Goal: Find specific page/section: Find specific page/section

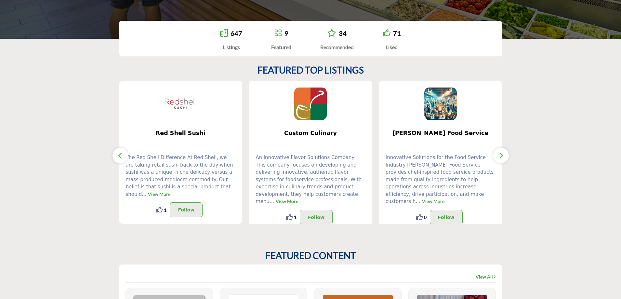
scroll to position [65, 0]
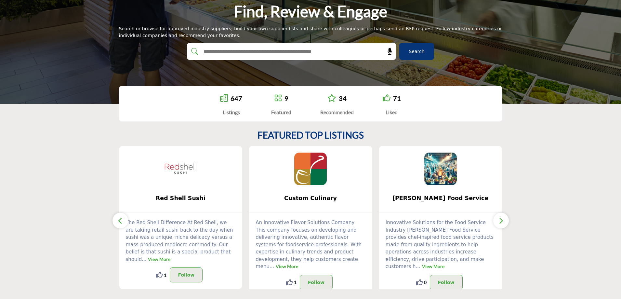
click at [420, 49] on span "Search" at bounding box center [417, 51] width 16 height 7
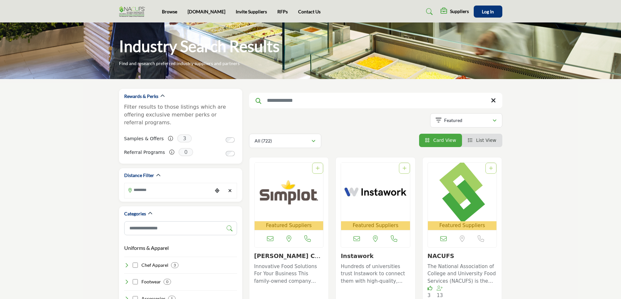
scroll to position [130, 0]
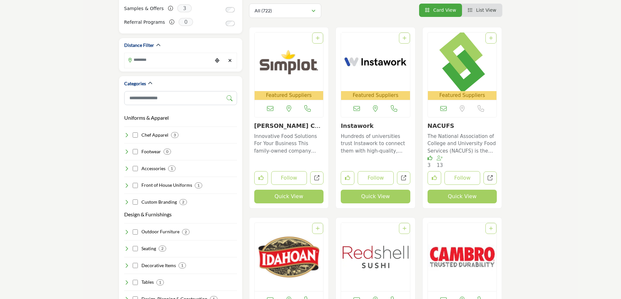
click at [470, 70] on img "Open Listing in new tab" at bounding box center [462, 62] width 69 height 59
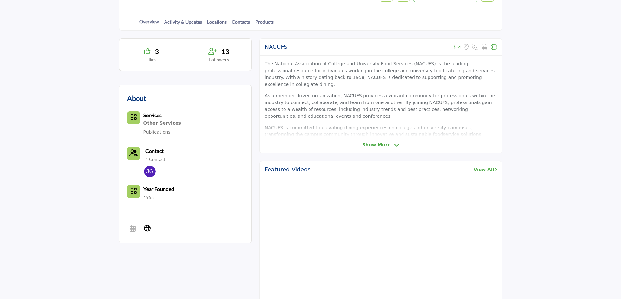
scroll to position [33, 0]
